Goal: Feedback & Contribution: Submit feedback/report problem

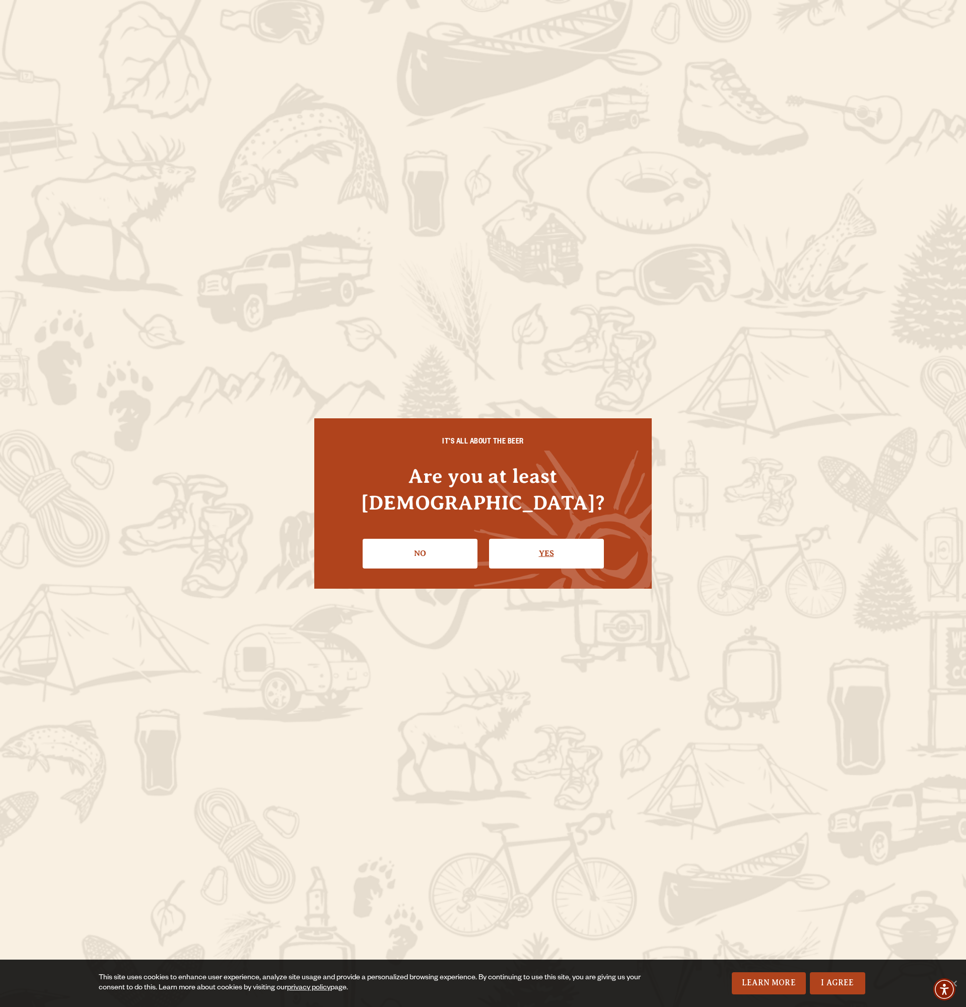
click at [543, 542] on link "Yes" at bounding box center [546, 553] width 115 height 29
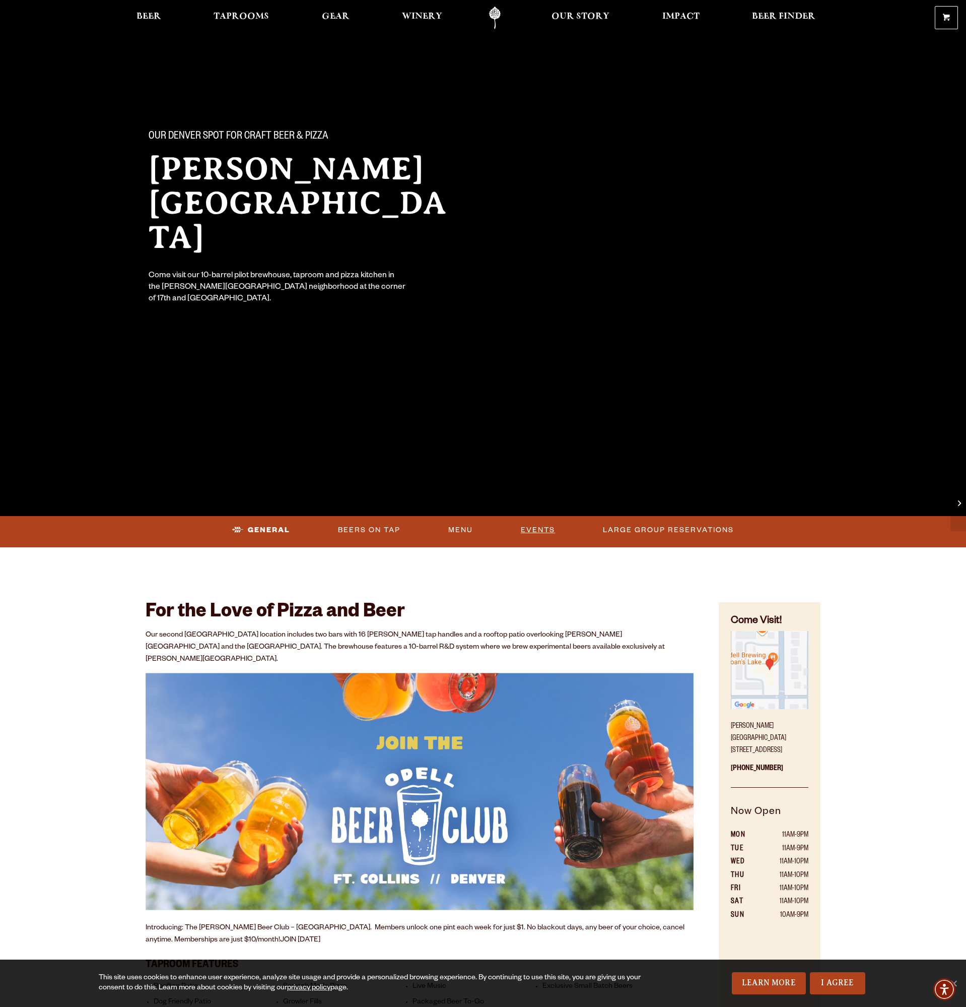
click at [538, 531] on link "Events" at bounding box center [538, 529] width 42 height 23
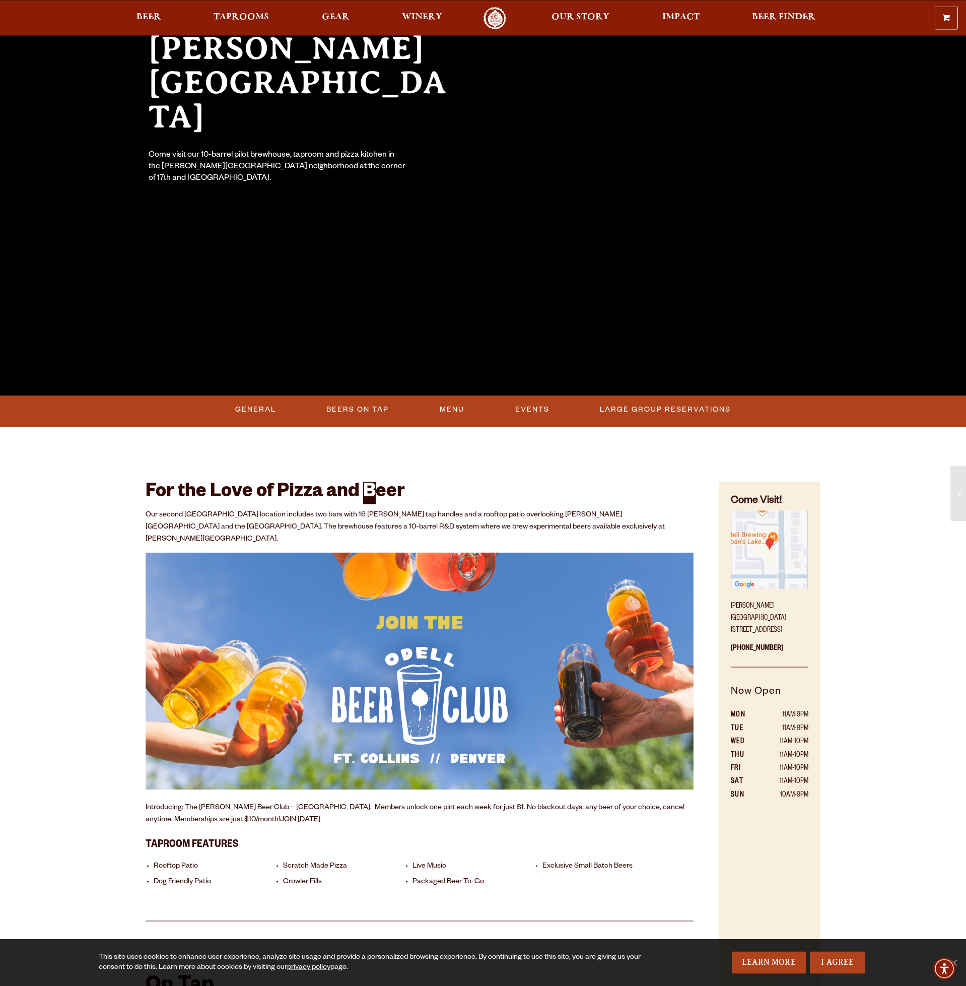
scroll to position [1086, 0]
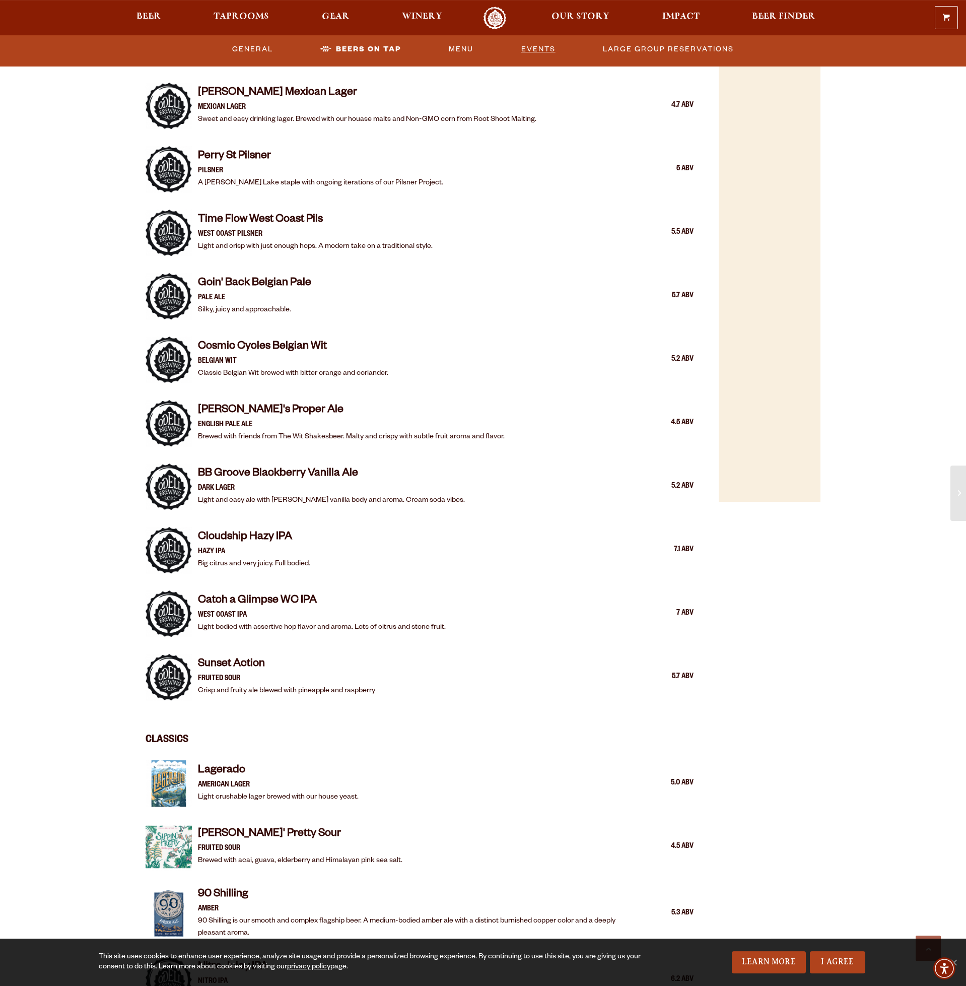
click at [548, 47] on link "Events" at bounding box center [538, 49] width 42 height 23
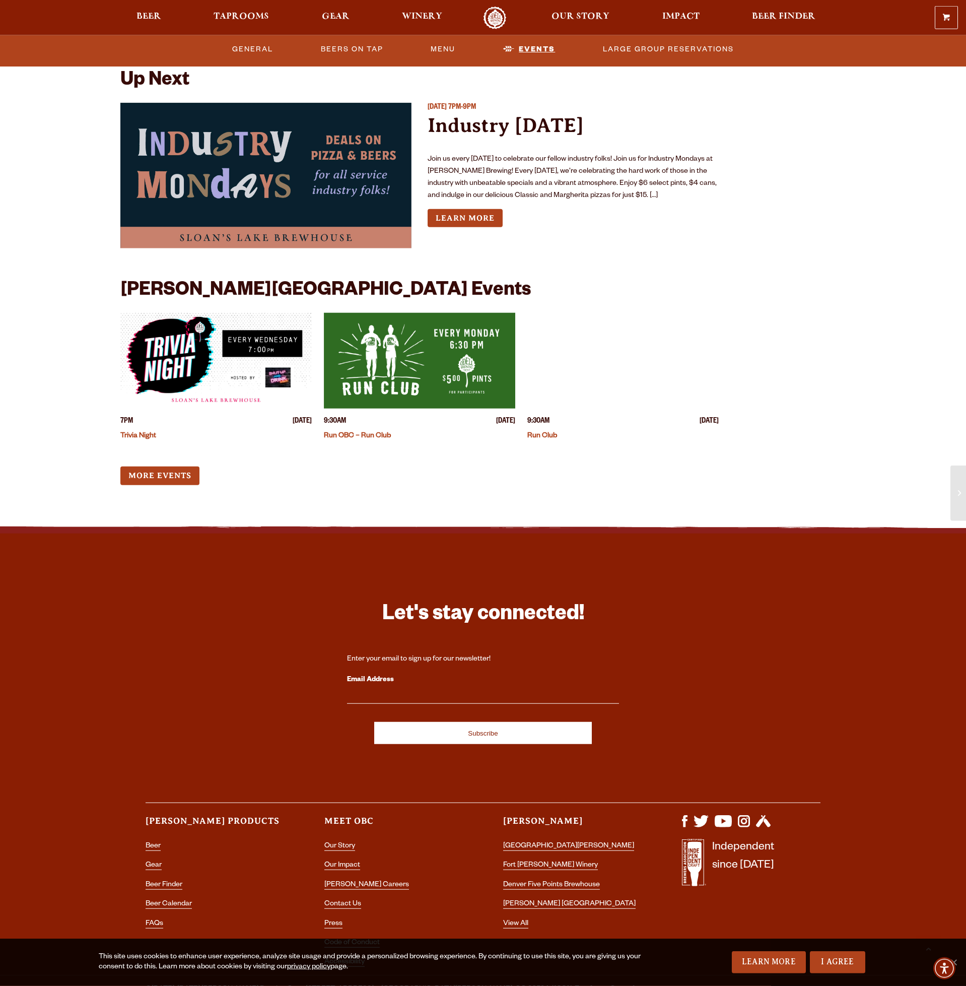
scroll to position [2486, 0]
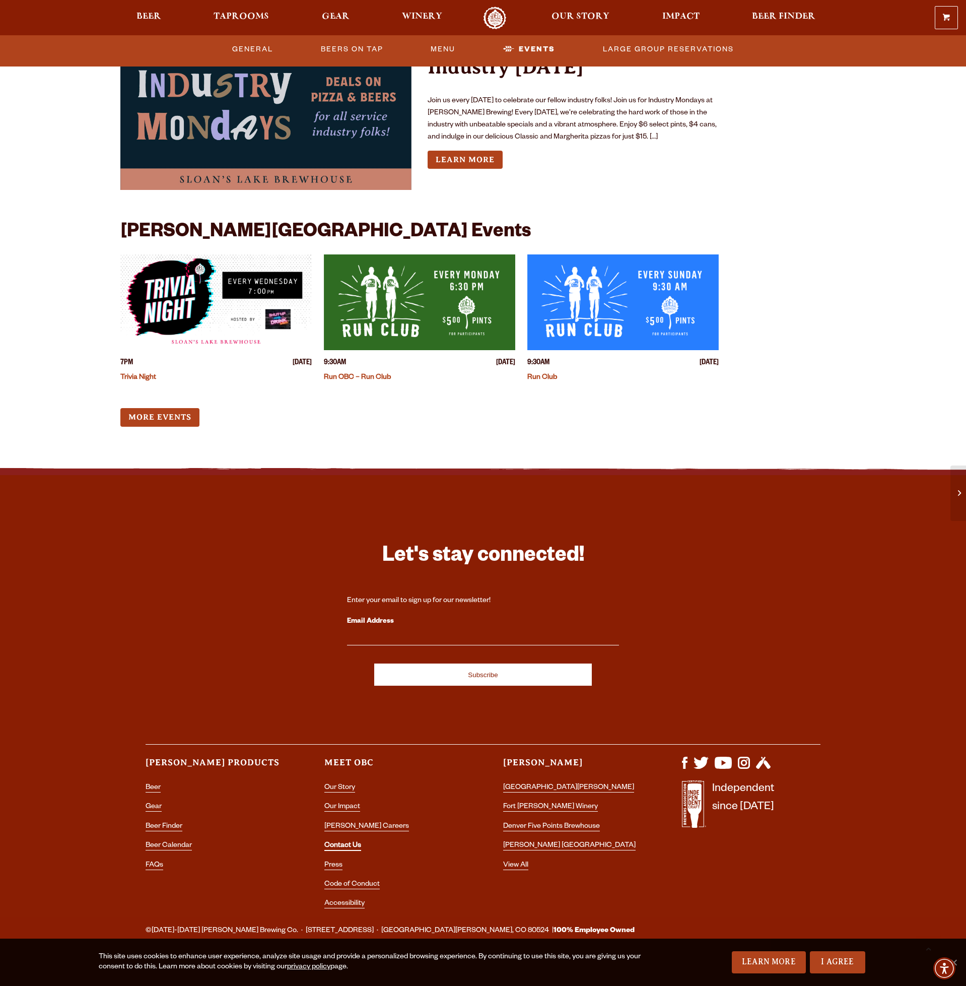
click at [345, 842] on link "Contact Us" at bounding box center [342, 846] width 37 height 9
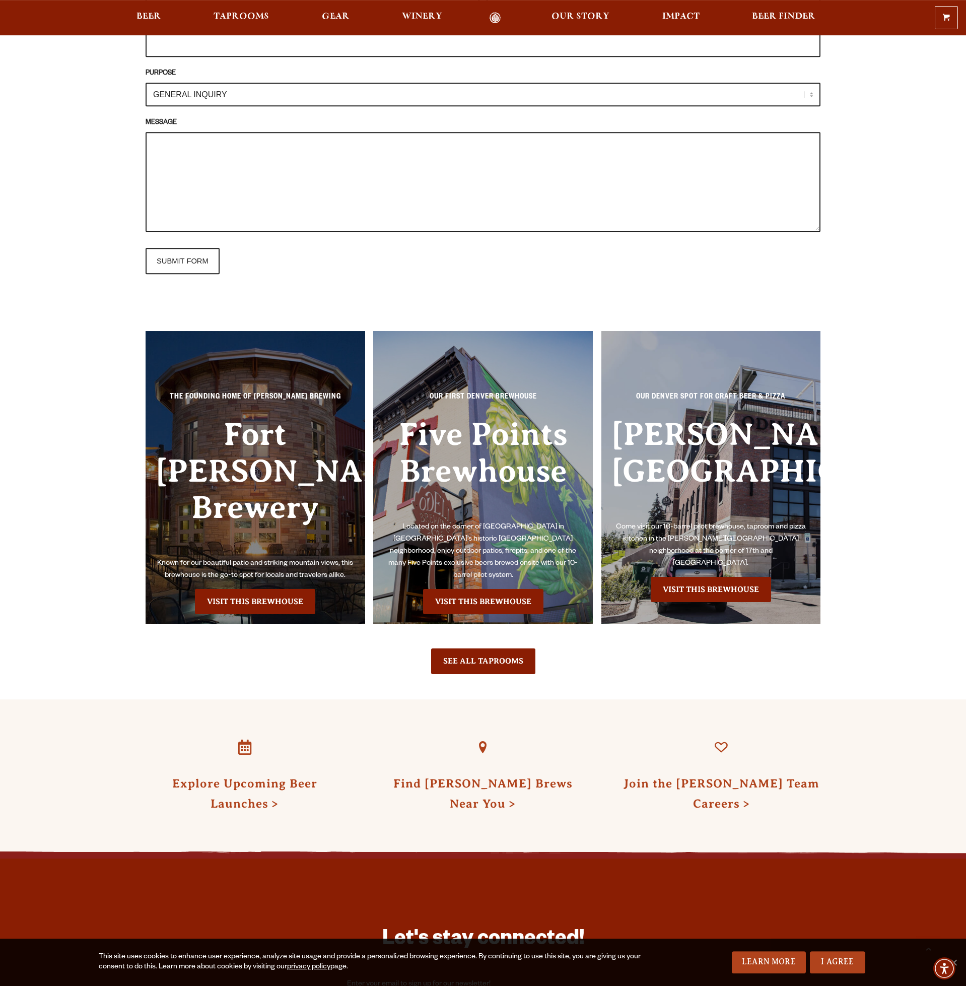
scroll to position [822, 0]
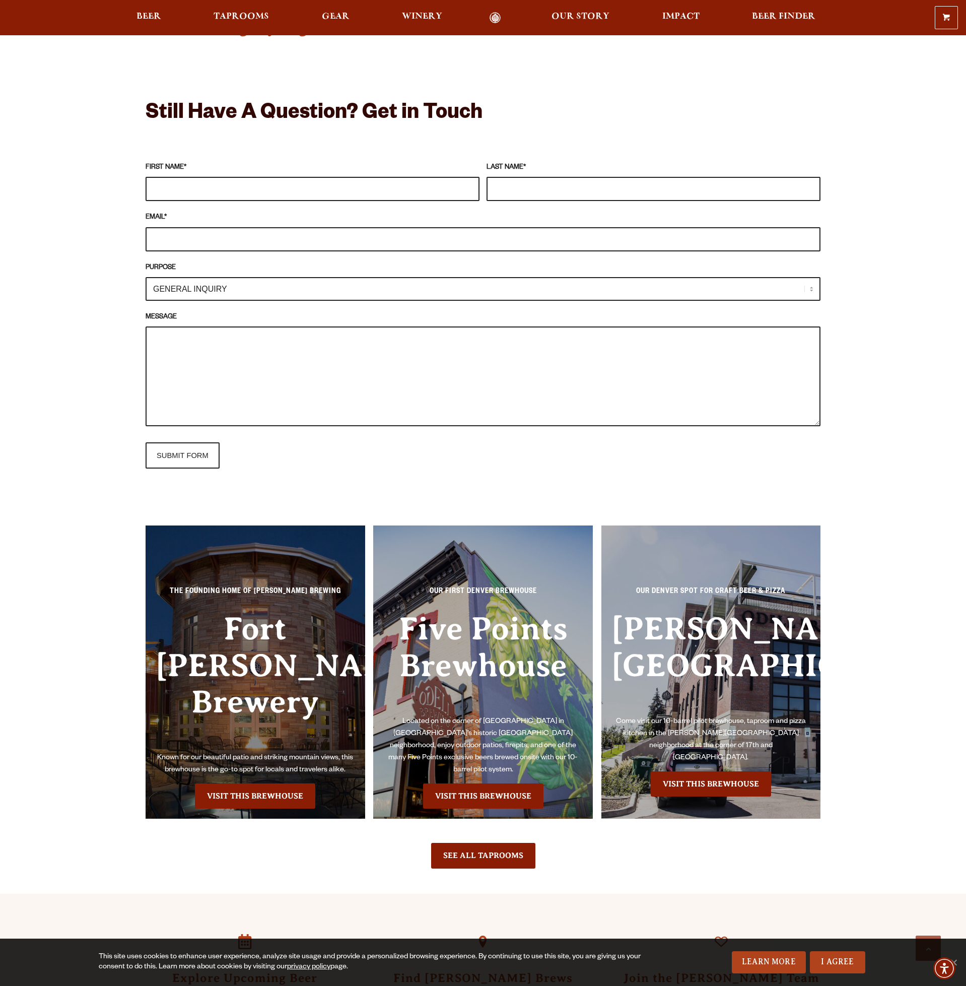
click at [192, 194] on input "FIRST NAME *" at bounding box center [313, 189] width 334 height 24
type input "[PERSON_NAME]"
type input "Begovic"
type input "[EMAIL_ADDRESS][DOMAIN_NAME]"
click at [146, 277] on select "GENERAL INQUIRY TAPROOM / BREWERY WINERY BOOK A TOUR MEDIA INQUIRY GEAR SHOP [P…" at bounding box center [483, 289] width 675 height 24
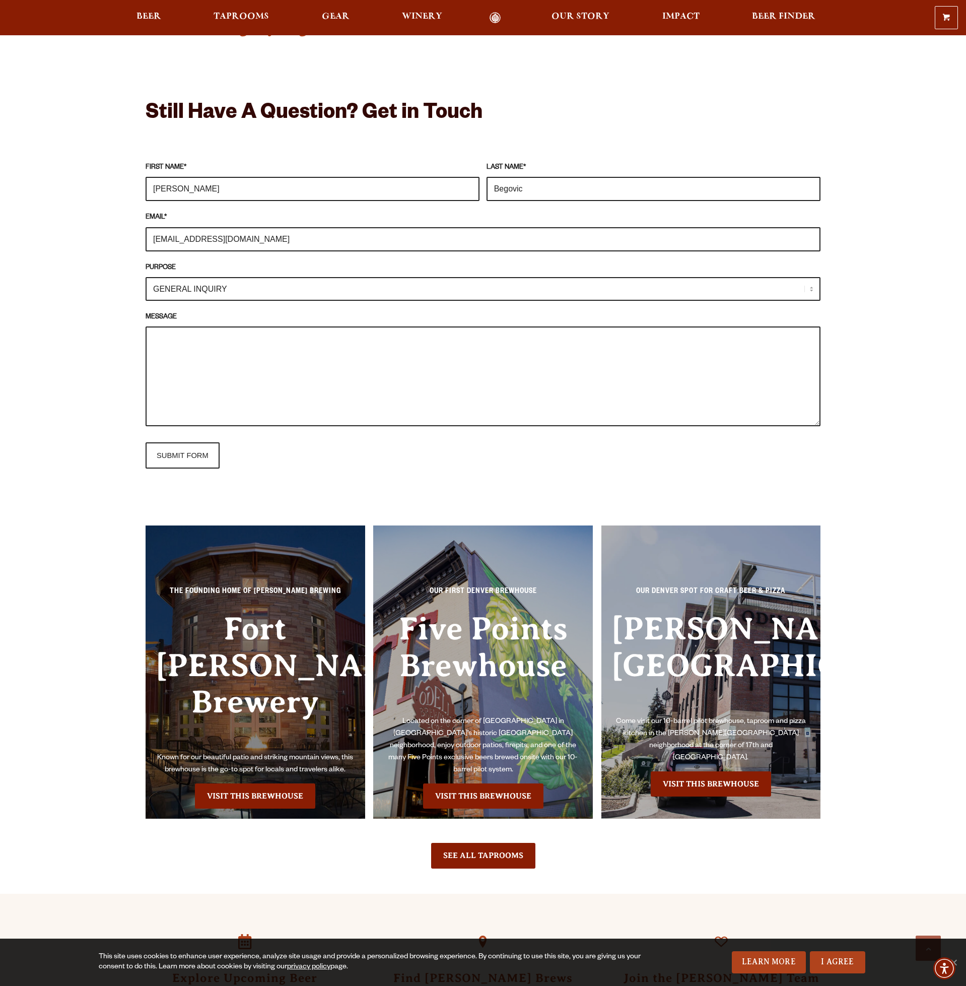
select select "MEDIA INQUIRY"
click option "MEDIA INQUIRY" at bounding box center [0, 0] width 0 height 0
click at [194, 334] on textarea "MESSAGE" at bounding box center [483, 376] width 675 height 100
click at [195, 362] on textarea "MESSAGE" at bounding box center [483, 376] width 675 height 100
paste textarea "Hi we're The Lonely Mountains - a local indie rock band & we would love to play…"
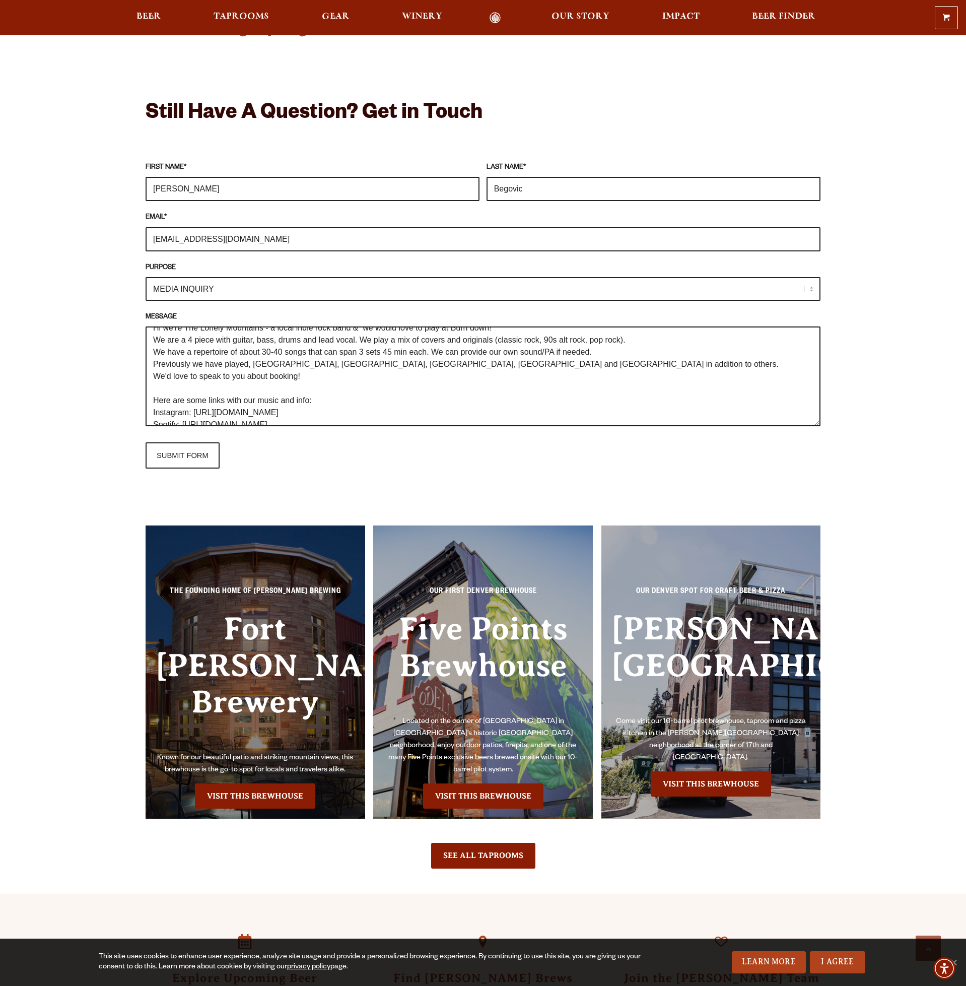
scroll to position [0, 0]
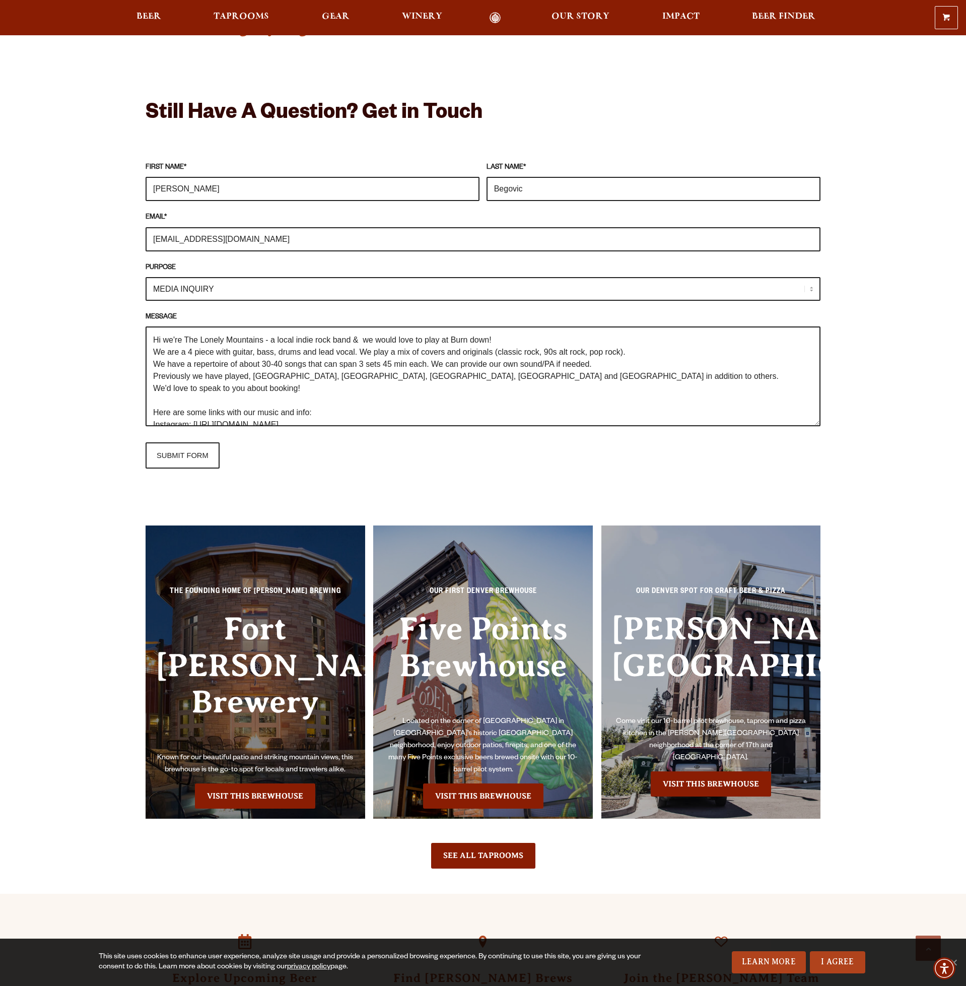
drag, startPoint x: 451, startPoint y: 339, endPoint x: 489, endPoint y: 340, distance: 38.3
click at [489, 340] on textarea "Hi we're The Lonely Mountains - a local indie rock band & we would love to play…" at bounding box center [483, 376] width 675 height 100
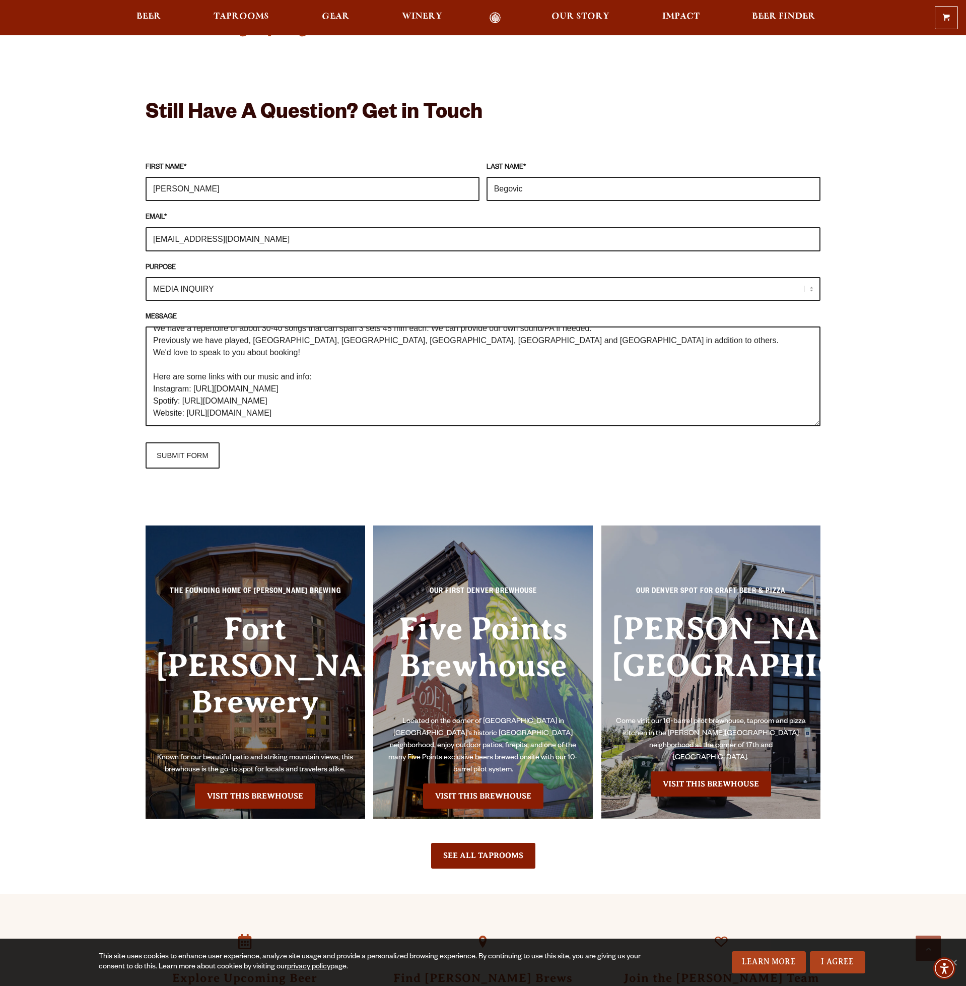
scroll to position [36, 0]
type textarea "Hi we're The Lonely Mountains - a local indie rock band & we would love to prov…"
click at [146, 277] on select "GENERAL INQUIRY TAPROOM / BREWERY WINERY BOOK A TOUR MEDIA INQUIRY GEAR SHOP [P…" at bounding box center [483, 289] width 675 height 24
select select "GENERAL INQUIRY"
click option "GENERAL INQUIRY" at bounding box center [0, 0] width 0 height 0
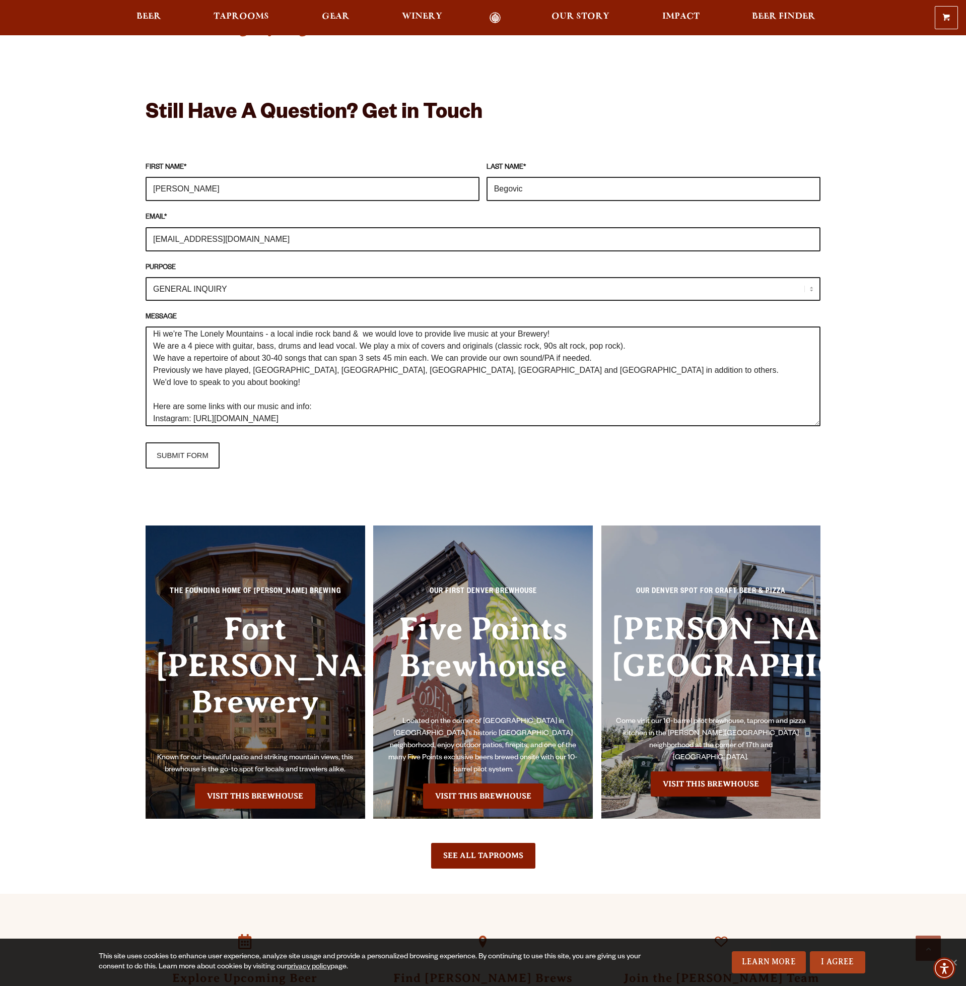
scroll to position [0, 0]
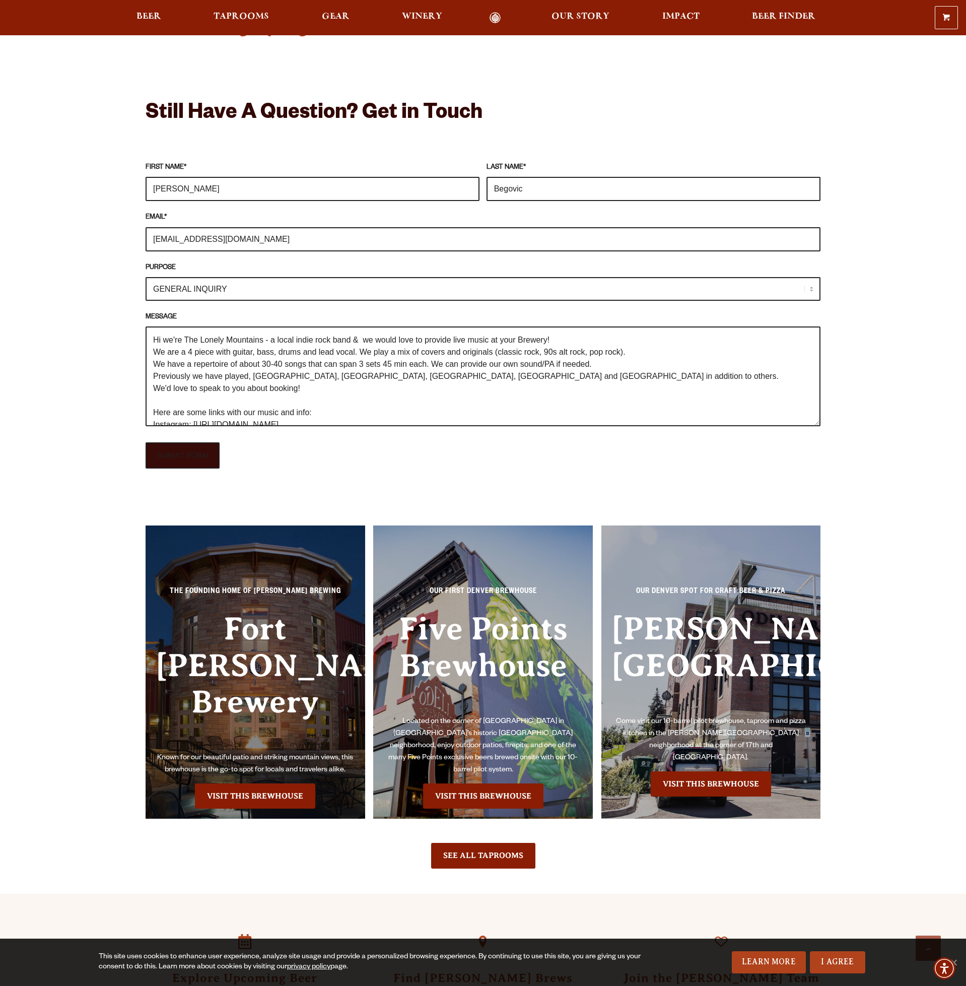
click at [202, 460] on input "SUBMIT FORM" at bounding box center [183, 455] width 74 height 26
type input "Sending"
